Goal: Task Accomplishment & Management: Complete application form

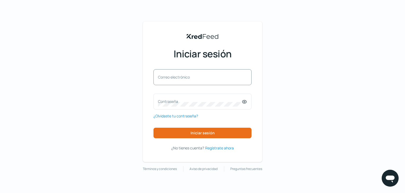
click at [168, 78] on font "Correo electrónico" at bounding box center [174, 77] width 32 height 5
click at [168, 78] on input "Correo electrónico" at bounding box center [202, 80] width 89 height 5
click at [343, 95] on div "KredFeed's Black Logo Iniciar sesión Correo electrónico Contraseña ¿Olvidaste t…" at bounding box center [202, 96] width 405 height 193
click at [174, 78] on font "Correo electrónico" at bounding box center [174, 77] width 32 height 5
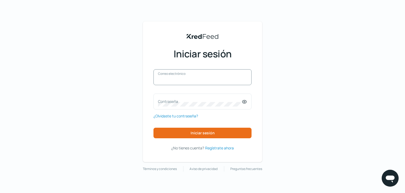
click at [174, 78] on input "Correo electrónico" at bounding box center [202, 80] width 89 height 5
paste input "[URL][DOMAIN_NAME]"
type input "[URL][DOMAIN_NAME]"
drag, startPoint x: 225, startPoint y: 78, endPoint x: 144, endPoint y: 82, distance: 80.9
click at [144, 82] on div "KredFeed's Black Logo Iniciar sesión [URL][DOMAIN_NAME] Correo electrónico Cont…" at bounding box center [202, 91] width 119 height 141
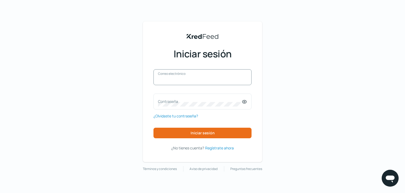
paste input "[EMAIL_ADDRESS][DOMAIN_NAME]"
type input "[EMAIL_ADDRESS][DOMAIN_NAME]"
click at [171, 100] on font "Contraseña" at bounding box center [168, 101] width 20 height 5
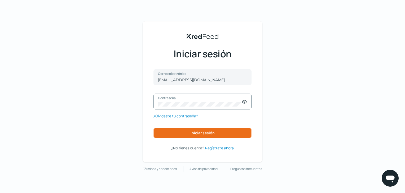
click at [205, 135] on font "Iniciar sesión" at bounding box center [202, 133] width 24 height 5
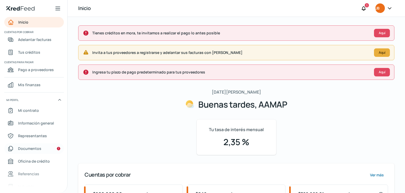
click at [32, 149] on font "Documentos" at bounding box center [29, 148] width 23 height 5
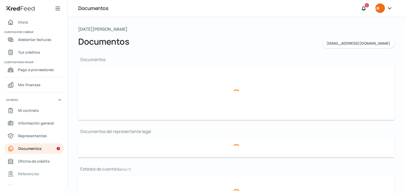
type input "[DATE] SAT Constancia Situación Fiscal AAM2102261R5.pdf"
type input "Presentación Aamap.pdf"
type input "Edo Resultados [DATE].pdf"
type input "Balance FEB 2024K.pdf"
type input "4C 06.- [GEOGRAPHIC_DATA]. DE CUENTA JUNIO BBVA.pdf"
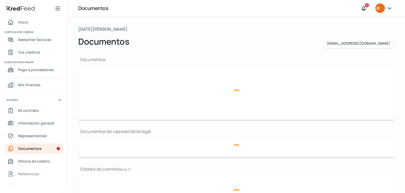
type input "05.-[GEOGRAPHIC_DATA]. DE CUENTA MAYO BBVA.pdf"
type input "04.-[GEOGRAPHIC_DATA]. DE CUENTA ABRIL BBVA.pdf"
type input "4C 05.-[GEOGRAPHIC_DATA]. DE CUENTA JUNIO SANTANDER.pdf"
type input "05.-[GEOGRAPHIC_DATA]. DE CUENTA MAYO SANTANDER.pdf"
type input "4C 06.-[GEOGRAPHIC_DATA]. CUENTA INBURSA JUNIO.pdf"
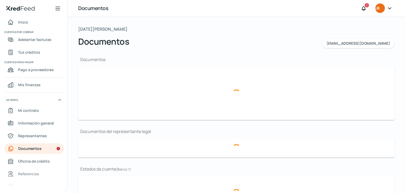
type input "05.-[GEOGRAPHIC_DATA]. CUENTA INBURSA MAYO.pdf"
type input "04.-Periodo_ABR 2024.pdf"
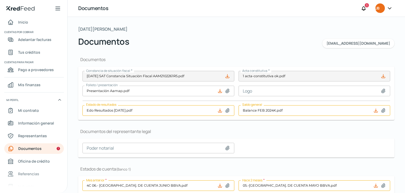
click at [228, 76] on icon at bounding box center [227, 76] width 5 height 5
drag, startPoint x: 80, startPoint y: 59, endPoint x: 106, endPoint y: 59, distance: 26.2
click at [106, 59] on h1 "Documentos" at bounding box center [236, 60] width 316 height 6
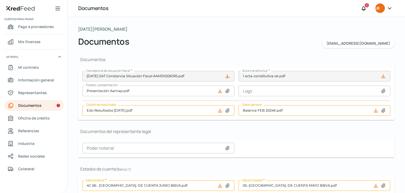
click at [226, 75] on icon at bounding box center [227, 76] width 5 height 5
click at [230, 39] on div "Documentos [EMAIL_ADDRESS][DOMAIN_NAME]" at bounding box center [236, 41] width 316 height 13
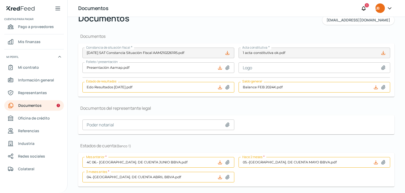
scroll to position [10, 0]
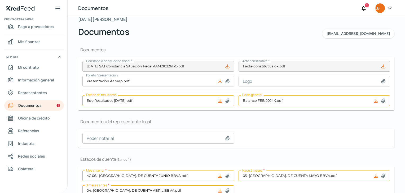
click at [148, 50] on h1 "Documentos" at bounding box center [236, 50] width 316 height 6
click at [36, 78] on font "Información general" at bounding box center [36, 80] width 36 height 5
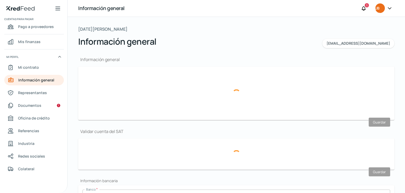
type input "[EMAIL_ADDRESS][DOMAIN_NAME]"
type input "Personas [PERSON_NAME] del régimen general"
type input "AAMAP"
type input "22 - 1415 - 8281"
type input "22 - 2910 - 1951"
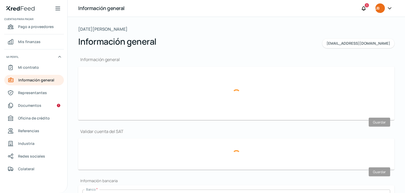
type input "AAM2102261R5"
type input "Camino a [GEOGRAPHIC_DATA][PERSON_NAME]"
type input "1537"
type input "72480"
type input "Granjas Mayorazgo"
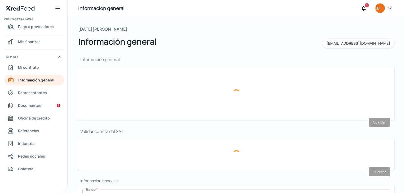
type input "Puebla"
type input "[GEOGRAPHIC_DATA]"
type input "2024 07 CFE (Periodo [DATE]-[DATE]) AAM2102261R5.pdf"
type input "10"
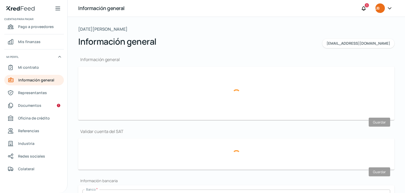
type input "0"
type input "Rentada"
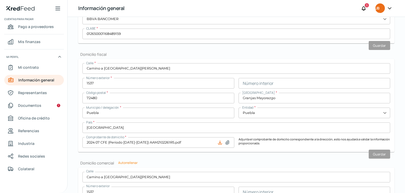
scroll to position [185, 0]
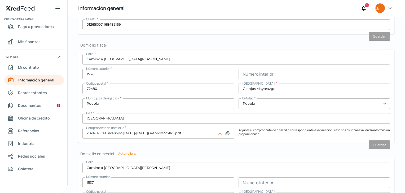
click at [291, 88] on input "Granjas Mayorazgo" at bounding box center [314, 89] width 152 height 11
click at [190, 82] on div "Calle * Camino a San [PERSON_NAME] Número exterior * 1537 Número interior Códig…" at bounding box center [235, 96] width 307 height 85
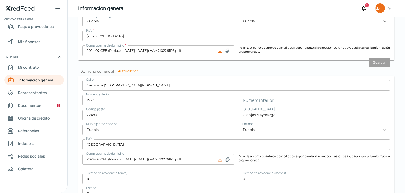
scroll to position [273, 0]
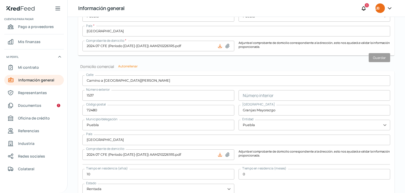
click at [123, 67] on font "Autorrellenar" at bounding box center [127, 66] width 19 height 5
click at [131, 67] on font "Autorrellenar" at bounding box center [127, 66] width 19 height 5
click at [133, 66] on font "Autorrellenar" at bounding box center [127, 66] width 19 height 5
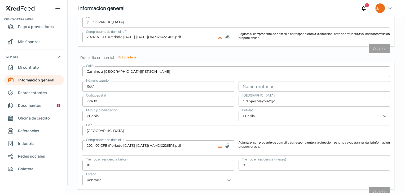
scroll to position [299, 0]
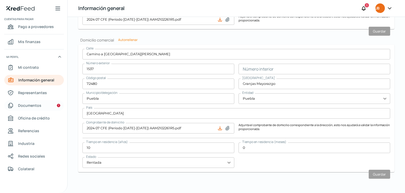
click at [35, 105] on font "Documentos" at bounding box center [29, 105] width 23 height 5
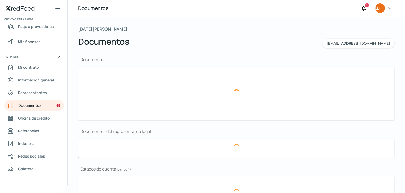
type input "[DATE] SAT Constancia Situación Fiscal AAM2102261R5.pdf"
type input "Presentación Aamap.pdf"
type input "Edo Resultados [DATE].pdf"
type input "Balance FEB 2024K.pdf"
type input "4C 06.- [GEOGRAPHIC_DATA]. DE CUENTA JUNIO BBVA.pdf"
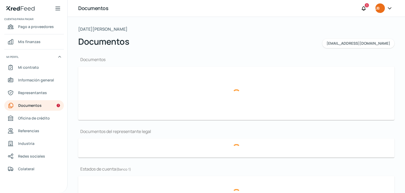
type input "05.-[GEOGRAPHIC_DATA]. DE CUENTA MAYO BBVA.pdf"
type input "04.-[GEOGRAPHIC_DATA]. DE CUENTA ABRIL BBVA.pdf"
type input "4C 05.-[GEOGRAPHIC_DATA]. DE CUENTA JUNIO SANTANDER.pdf"
type input "05.-[GEOGRAPHIC_DATA]. DE CUENTA MAYO SANTANDER.pdf"
type input "4C 06.-[GEOGRAPHIC_DATA]. CUENTA INBURSA JUNIO.pdf"
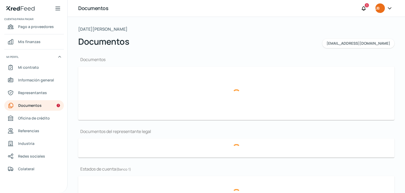
type input "05.-[GEOGRAPHIC_DATA]. CUENTA INBURSA MAYO.pdf"
type input "04.-Periodo_ABR 2024.pdf"
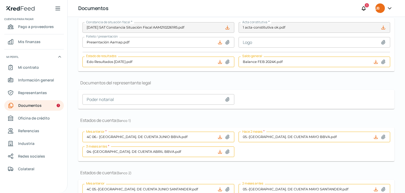
scroll to position [79, 0]
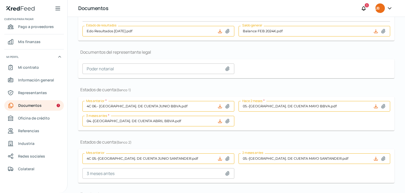
click at [228, 105] on icon at bounding box center [227, 106] width 4 height 4
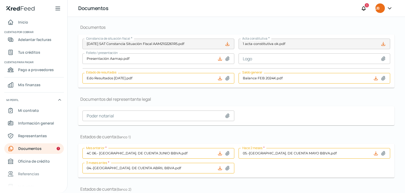
scroll to position [0, 0]
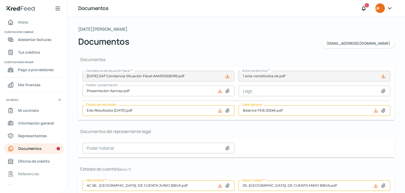
click at [55, 7] on icon at bounding box center [58, 8] width 6 height 6
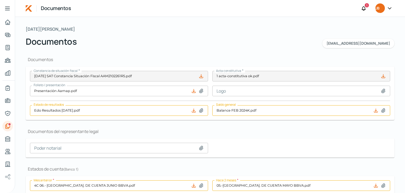
click at [4, 6] on div at bounding box center [7, 8] width 15 height 17
click at [7, 8] on icon at bounding box center [7, 8] width 4 height 3
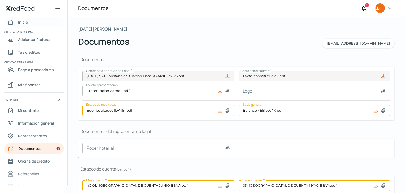
click at [22, 20] on font "Inicio" at bounding box center [23, 22] width 10 height 5
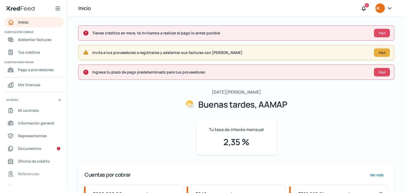
click at [389, 8] on icon at bounding box center [389, 8] width 5 height 5
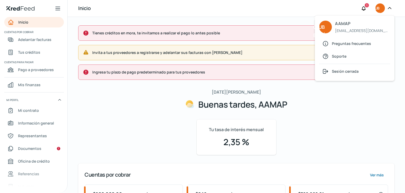
click at [352, 24] on span "AAMAP" at bounding box center [362, 24] width 55 height 8
click at [347, 43] on font "Preguntas frecuentes" at bounding box center [350, 43] width 39 height 5
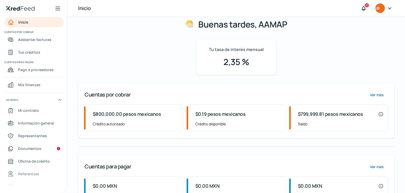
scroll to position [105, 0]
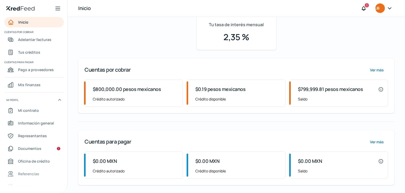
click at [390, 7] on icon at bounding box center [389, 8] width 5 height 5
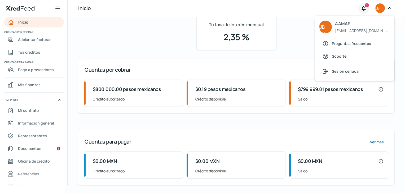
click at [366, 9] on icon at bounding box center [363, 8] width 5 height 5
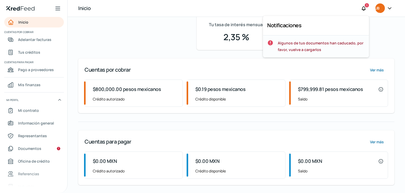
click at [313, 46] on span "Algunos de tus documentos han caducado, por favor, vuelve a cargarlos" at bounding box center [320, 46] width 87 height 13
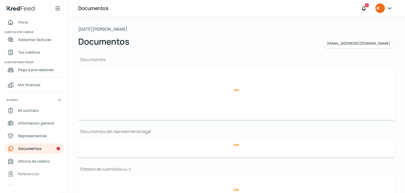
type input "[DATE] SAT Constancia Situación Fiscal AAM2102261R5.pdf"
type input "Presentación Aamap.pdf"
type input "Edo Resultados [DATE].pdf"
type input "Balance FEB 2024K.pdf"
type input "4C 06.- [GEOGRAPHIC_DATA]. DE CUENTA JUNIO BBVA.pdf"
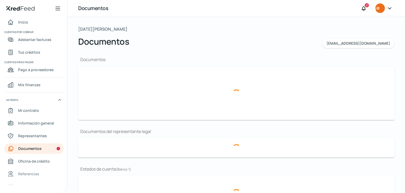
type input "05.-[GEOGRAPHIC_DATA]. DE CUENTA MAYO BBVA.pdf"
type input "04.-[GEOGRAPHIC_DATA]. DE CUENTA ABRIL BBVA.pdf"
type input "4C 05.-[GEOGRAPHIC_DATA]. DE CUENTA JUNIO SANTANDER.pdf"
type input "05.-[GEOGRAPHIC_DATA]. DE CUENTA MAYO SANTANDER.pdf"
type input "4C 06.-[GEOGRAPHIC_DATA]. CUENTA INBURSA JUNIO.pdf"
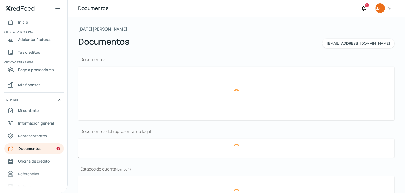
type input "05.-[GEOGRAPHIC_DATA]. CUENTA INBURSA MAYO.pdf"
type input "04.-Periodo_ABR 2024.pdf"
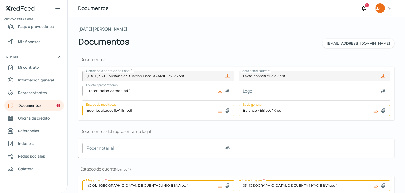
click at [198, 50] on div "Documentos Constancia de situación fiscal * [DATE] SAT Constancia Situación Fis…" at bounding box center [236, 188] width 316 height 280
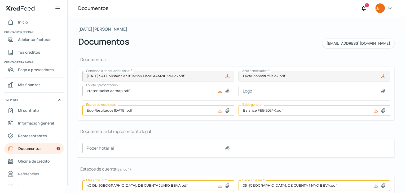
drag, startPoint x: 79, startPoint y: 29, endPoint x: 153, endPoint y: 28, distance: 74.4
click at [125, 27] on font "[DATE][PERSON_NAME]" at bounding box center [102, 29] width 49 height 6
drag, startPoint x: 128, startPoint y: 42, endPoint x: 77, endPoint y: 41, distance: 51.1
click at [77, 41] on div "[DATE][PERSON_NAME] Documentos [EMAIL_ADDRESS][DOMAIN_NAME] Documentos Constanc…" at bounding box center [236, 176] width 337 height 319
drag, startPoint x: 75, startPoint y: 29, endPoint x: 139, endPoint y: 27, distance: 63.6
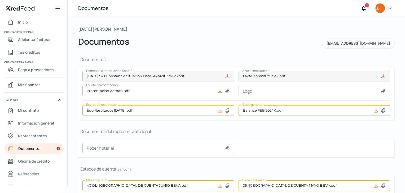
click at [139, 27] on div "[DATE][PERSON_NAME] Documentos [EMAIL_ADDRESS][DOMAIN_NAME] Documentos Constanc…" at bounding box center [236, 176] width 337 height 319
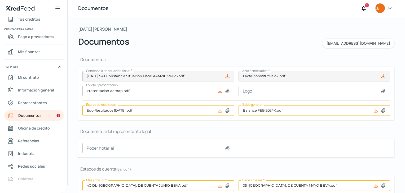
scroll to position [43, 0]
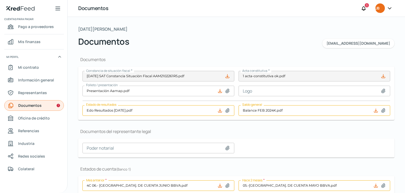
click at [47, 106] on link "Documentos" at bounding box center [34, 105] width 60 height 11
click at [367, 6] on div "1" at bounding box center [366, 5] width 4 height 4
click at [389, 7] on icon at bounding box center [389, 8] width 5 height 5
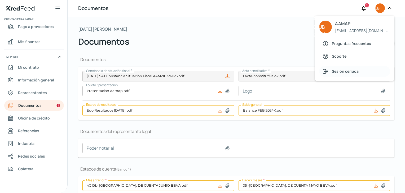
click at [343, 71] on font "Sesión cerrada" at bounding box center [344, 71] width 27 height 5
